Goal: Information Seeking & Learning: Understand process/instructions

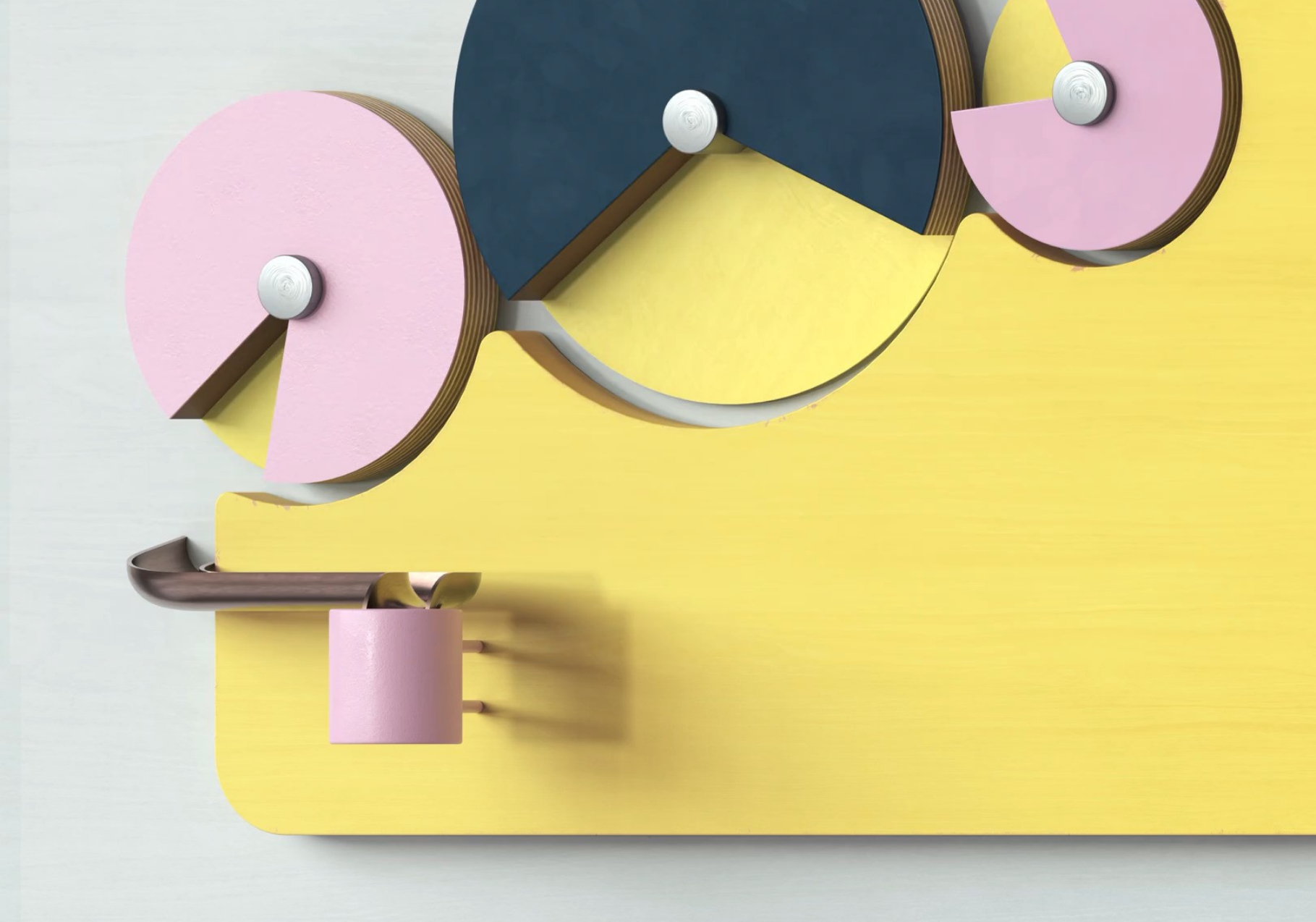
scroll to position [6090, 0]
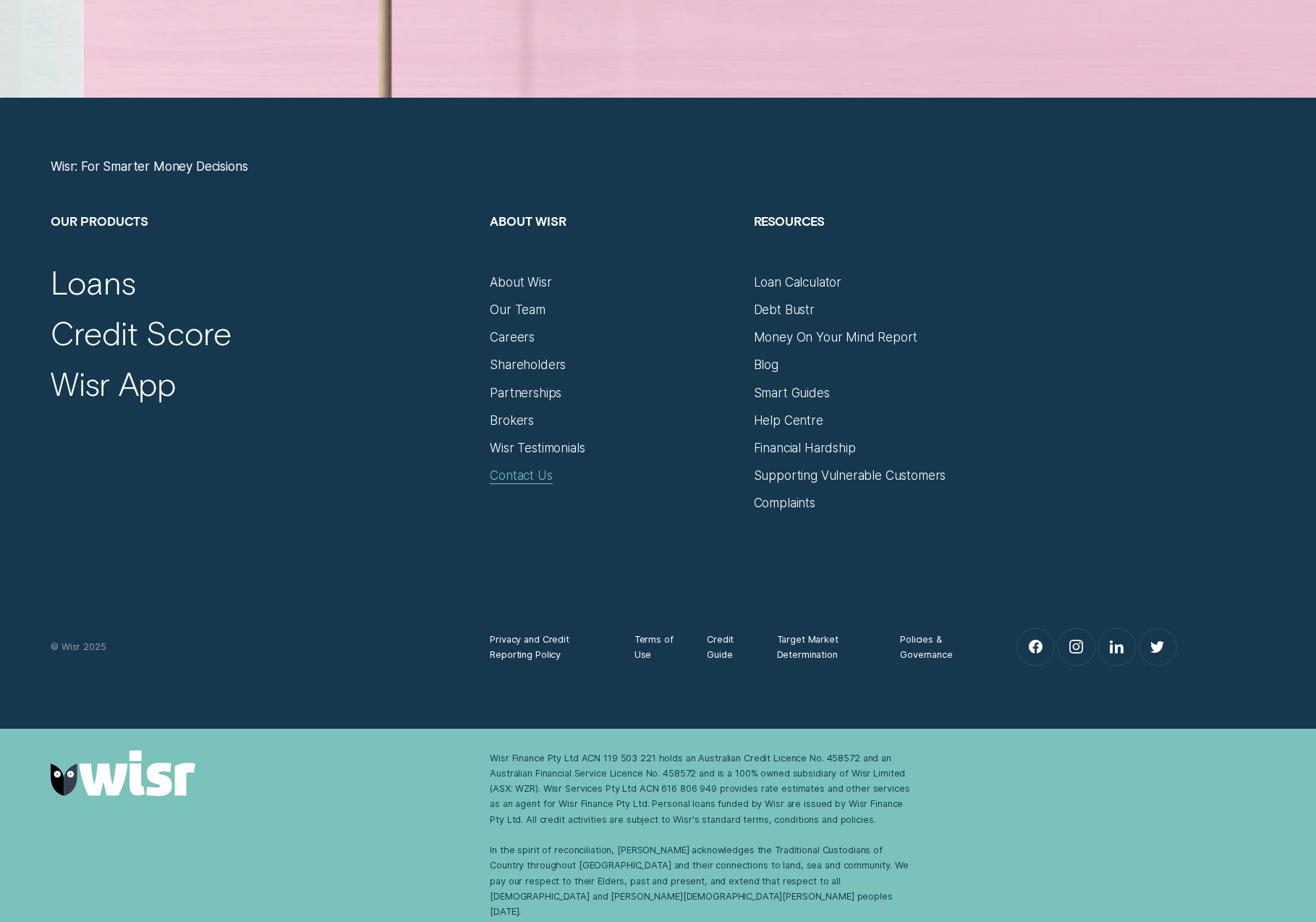
click at [517, 473] on div "Contact Us" at bounding box center [521, 476] width 62 height 15
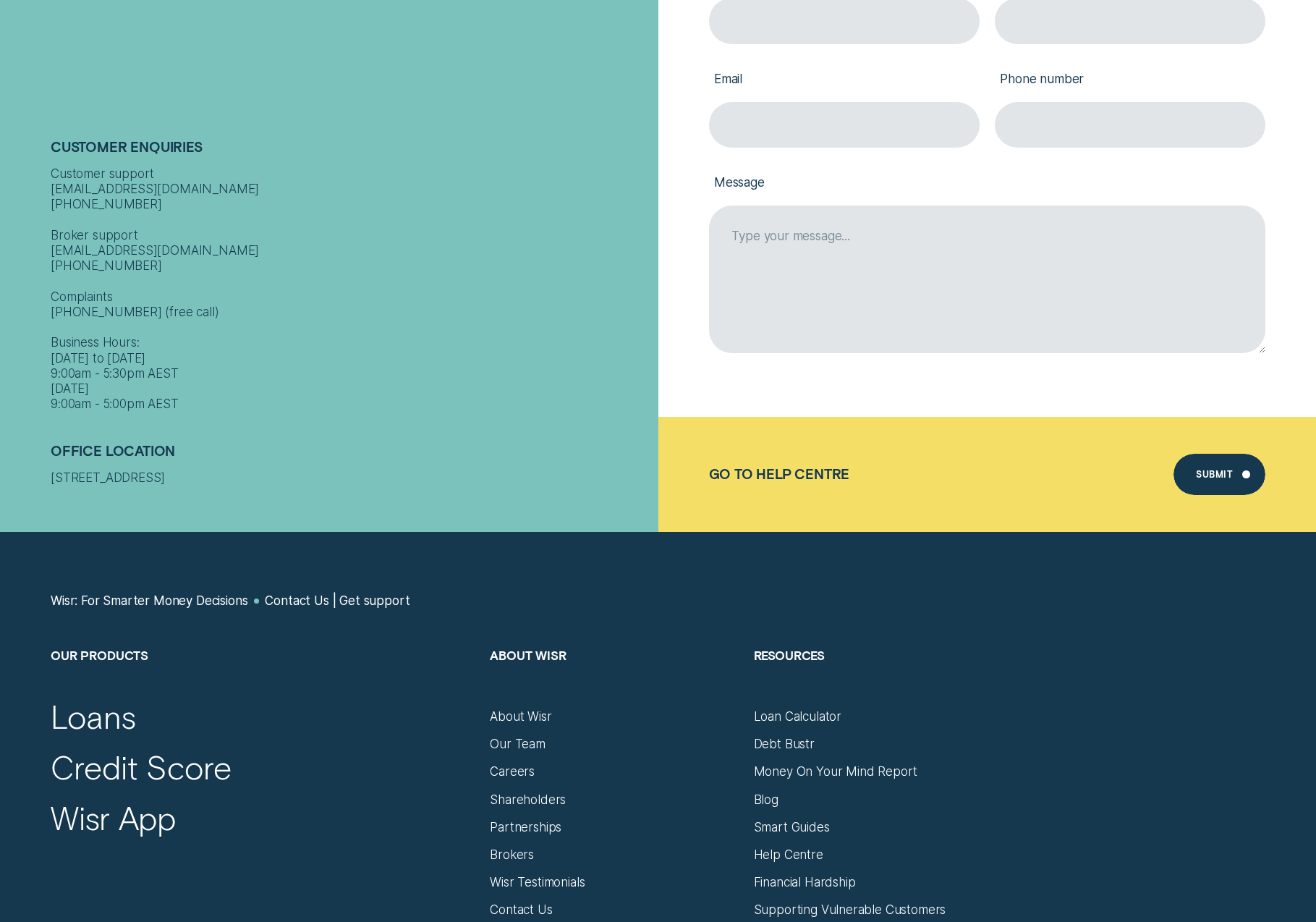
scroll to position [670, 0]
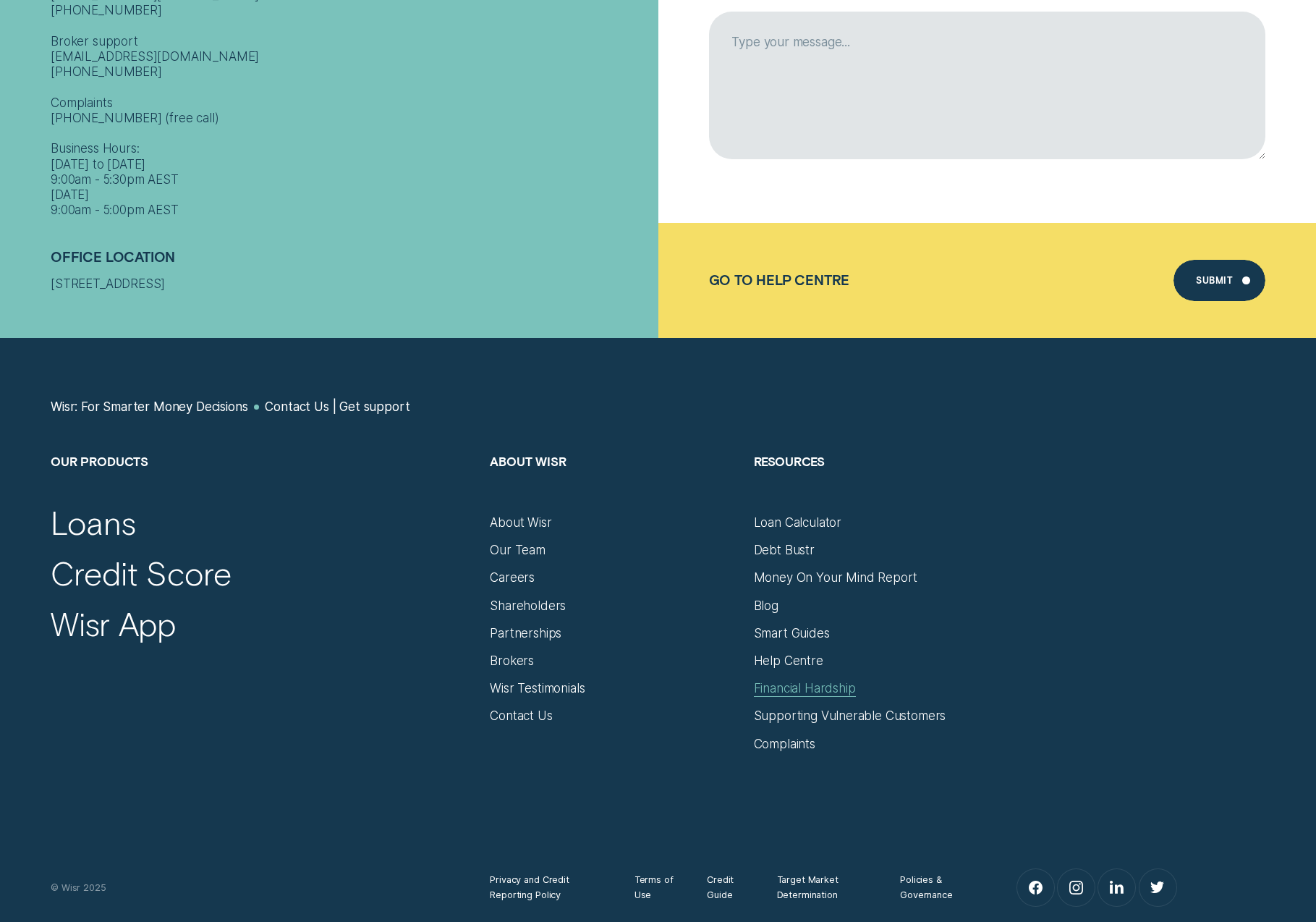
click at [760, 695] on div "Financial Hardship" at bounding box center [805, 689] width 102 height 15
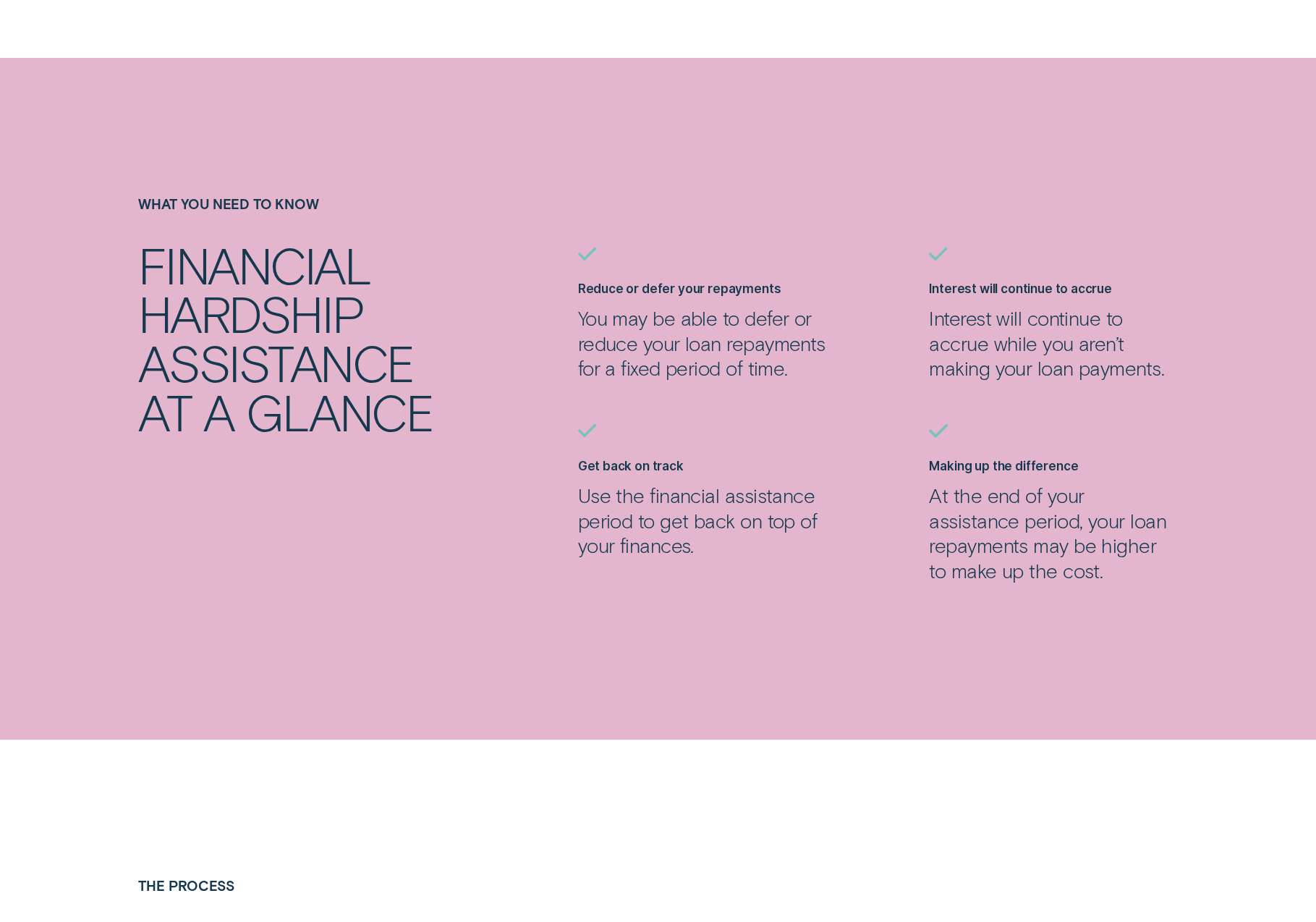
scroll to position [709, 0]
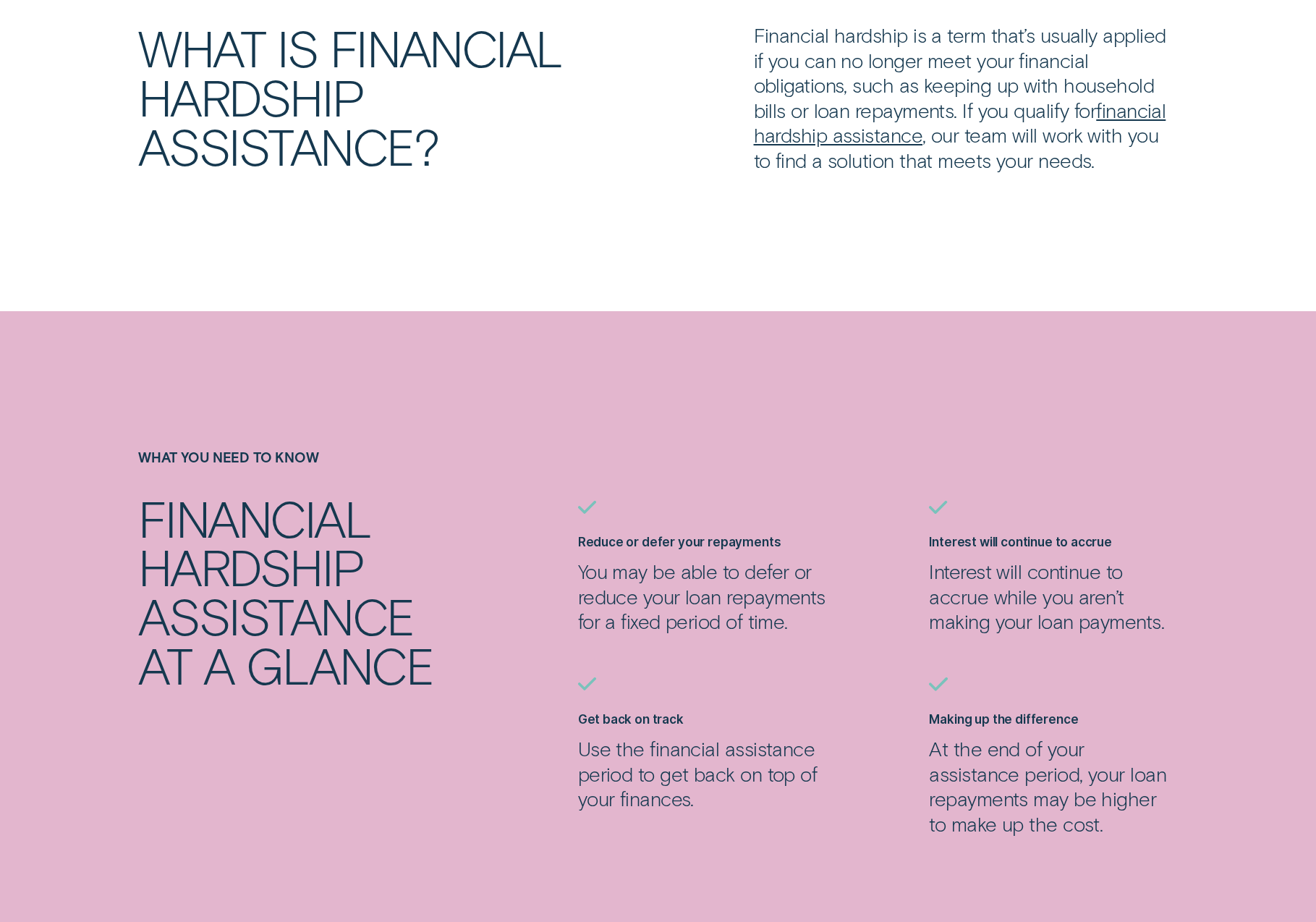
click at [851, 134] on link "financial hardship assistance" at bounding box center [960, 123] width 412 height 50
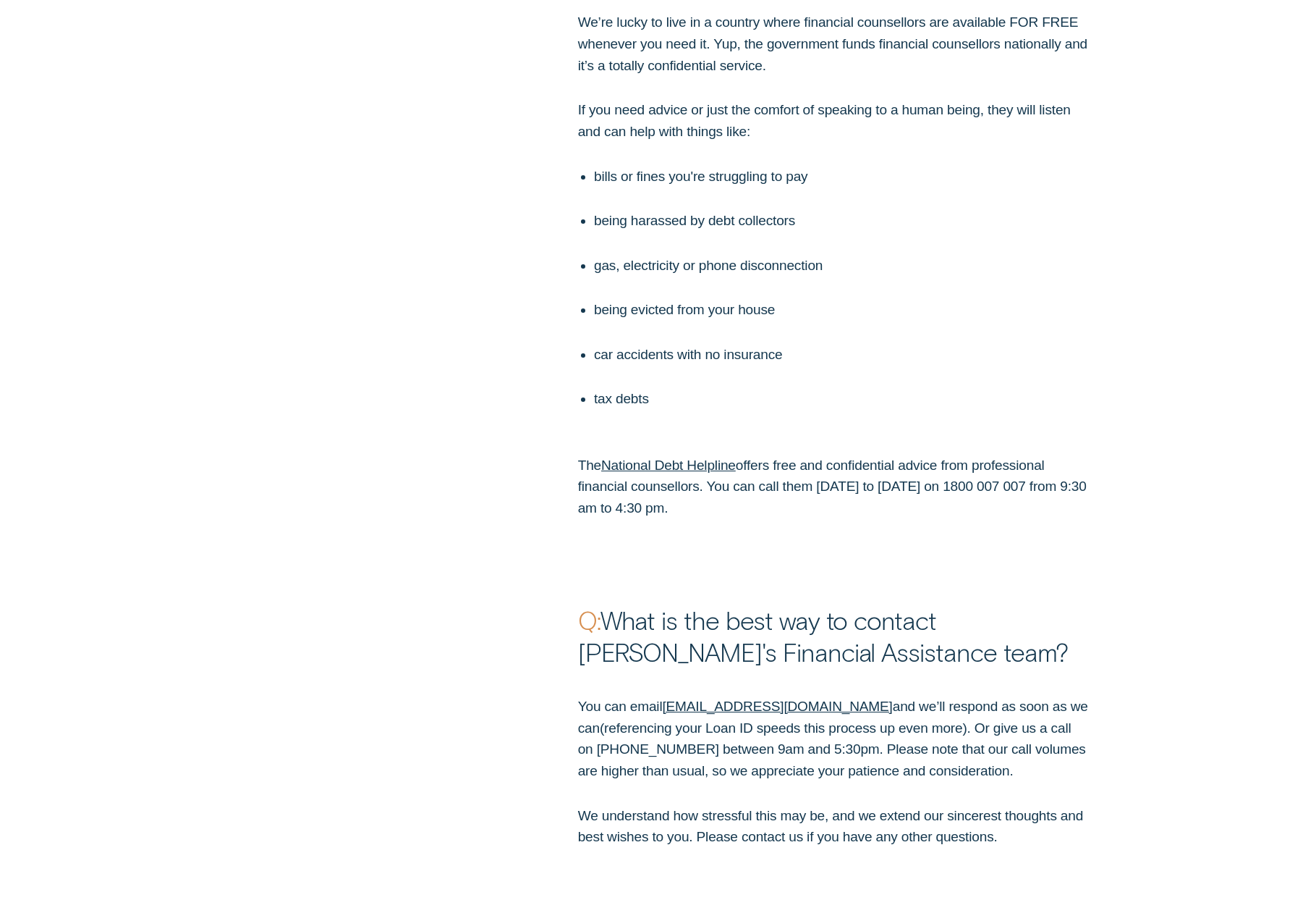
scroll to position [4400, 0]
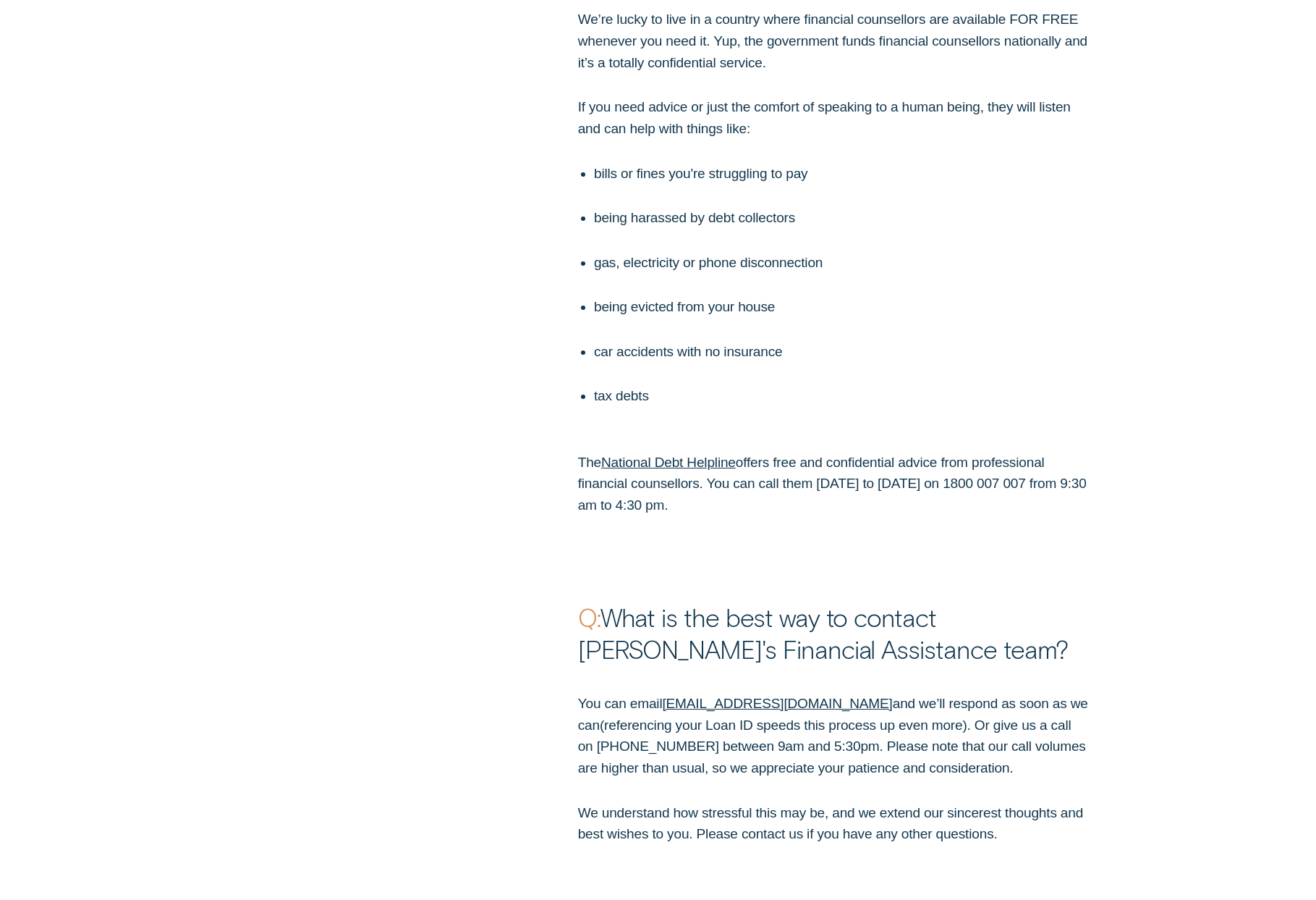
click at [276, 516] on div "Q: What is the best way to contact Wisr's Financial Assistance team?" at bounding box center [658, 590] width 1230 height 149
